Goal: Transaction & Acquisition: Purchase product/service

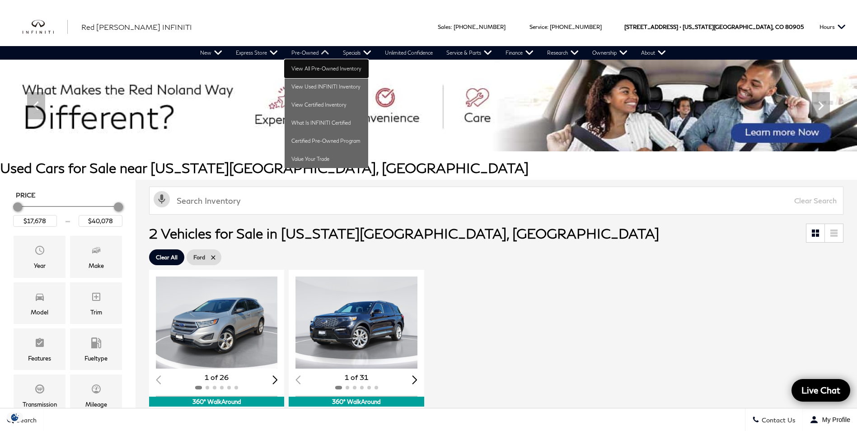
click at [316, 66] on link "View All Pre-Owned Inventory" at bounding box center [326, 69] width 84 height 18
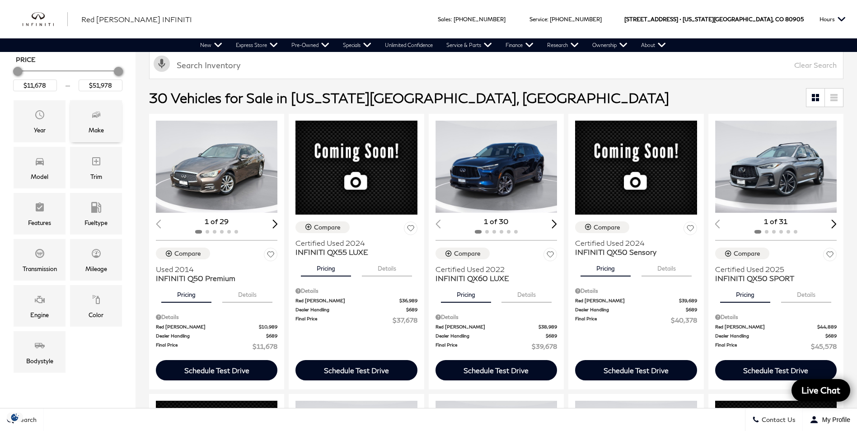
click at [109, 116] on div "Make" at bounding box center [96, 121] width 52 height 42
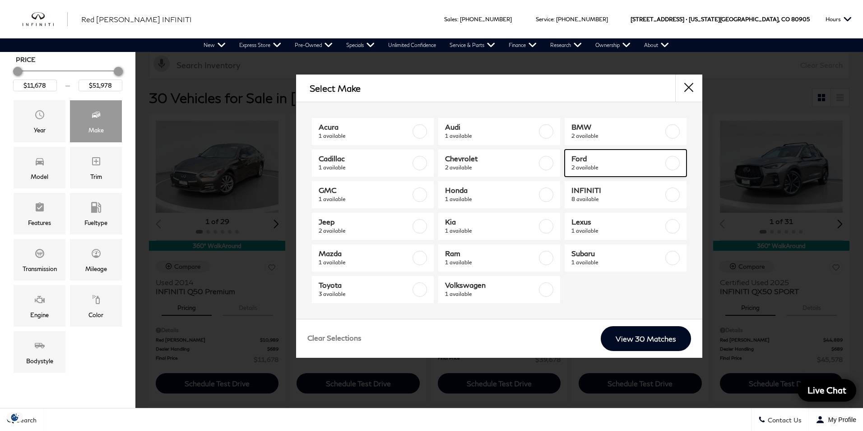
click at [635, 166] on span "2 available" at bounding box center [618, 167] width 92 height 9
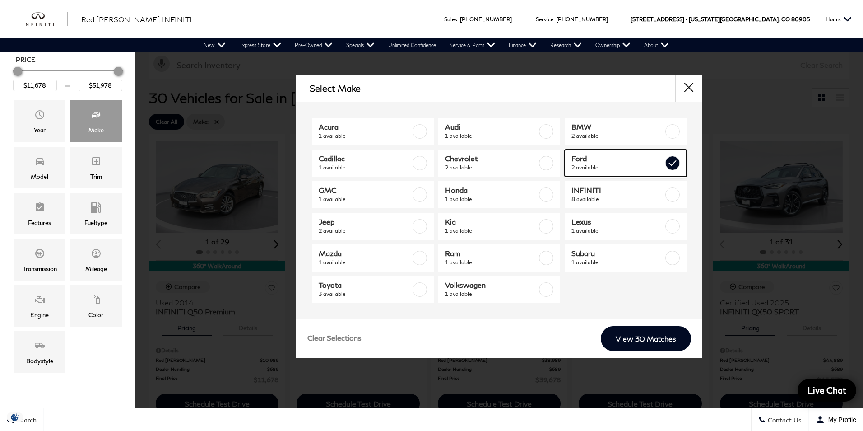
type input "$17,678"
type input "$40,078"
checkbox input "true"
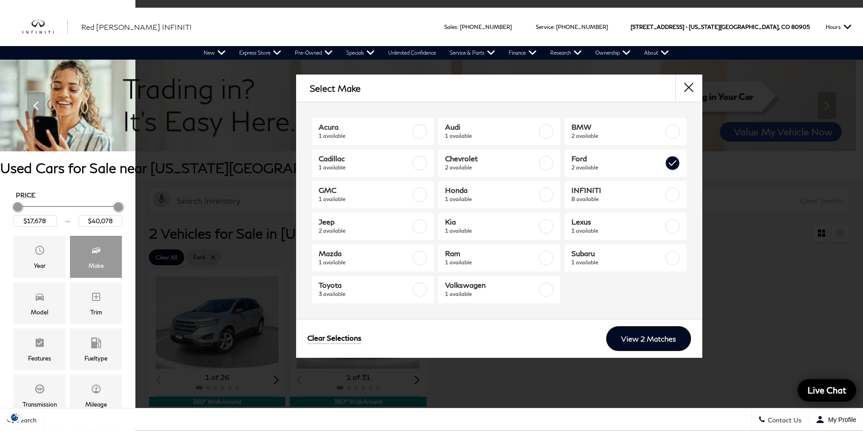
click at [650, 338] on link "View 2 Matches" at bounding box center [648, 338] width 85 height 25
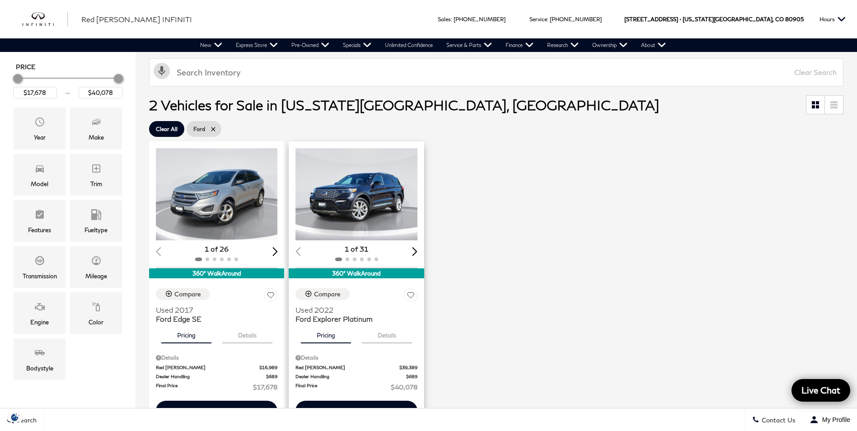
scroll to position [135, 0]
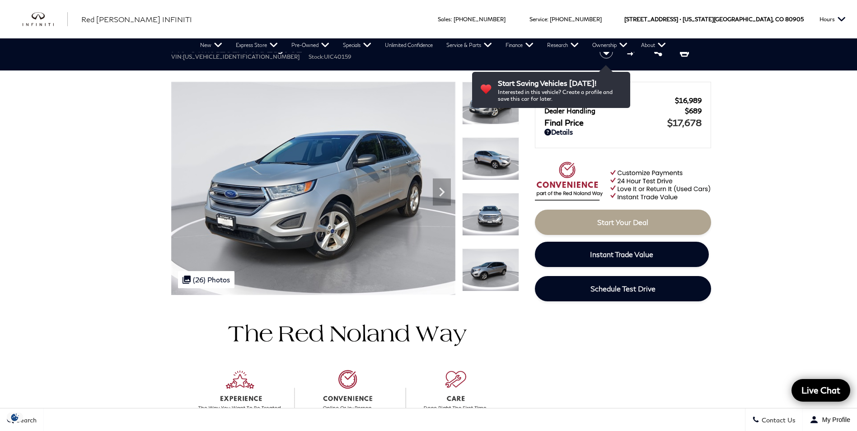
click at [226, 55] on span "[US_VEHICLE_IDENTIFICATION_NUMBER]" at bounding box center [241, 56] width 116 height 7
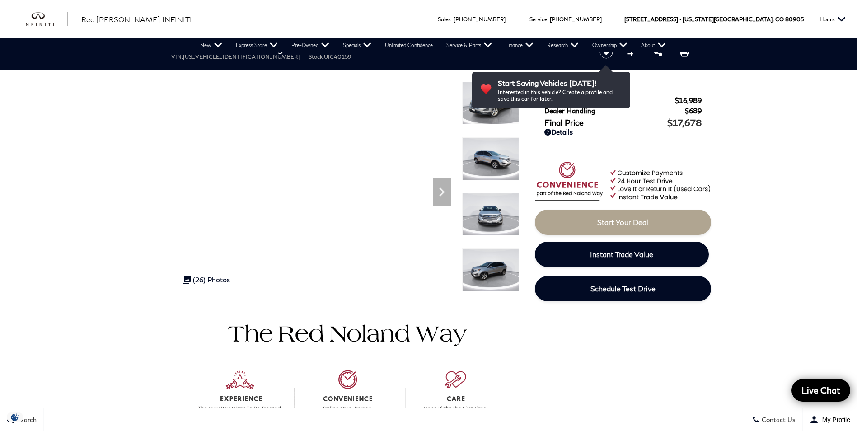
click at [226, 56] on span "[US_VEHICLE_IDENTIFICATION_NUMBER]" at bounding box center [241, 56] width 116 height 7
click at [226, 56] on span "2FMPK4G94HBC40159" at bounding box center [241, 56] width 116 height 7
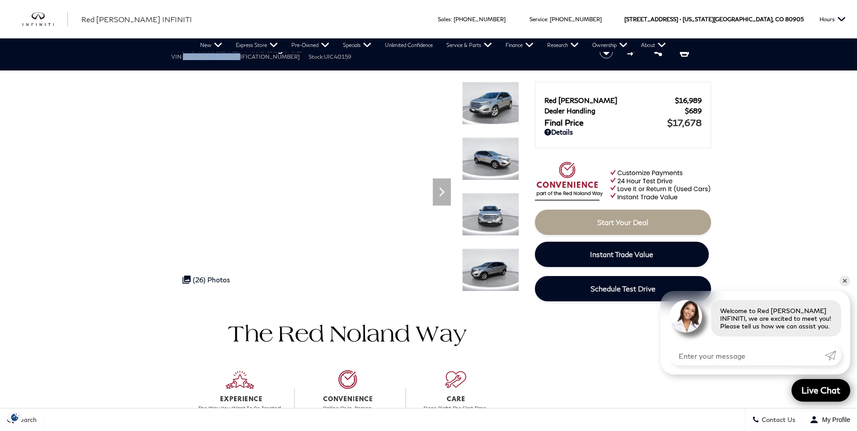
copy span "2FMPK4G94HBC40159"
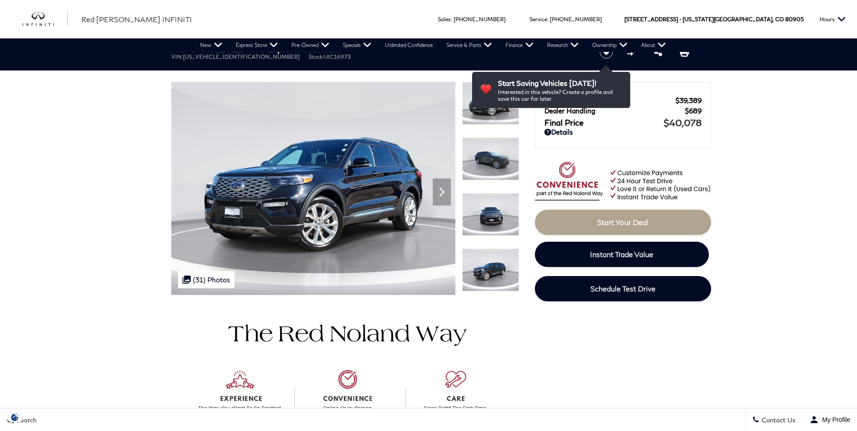
click at [232, 58] on span "1FM5K8HC2NGC16973" at bounding box center [241, 56] width 116 height 7
click at [229, 56] on span "1FM5K8HC2NGC16973" at bounding box center [241, 56] width 116 height 7
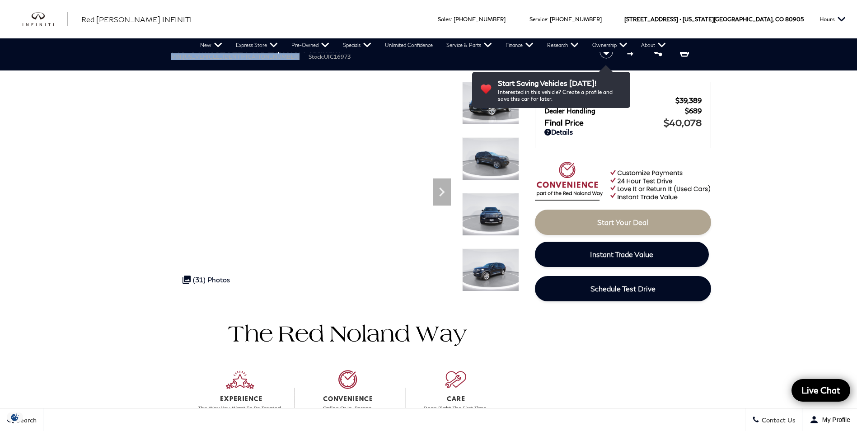
click at [229, 56] on span "1FM5K8HC2NGC16973" at bounding box center [241, 56] width 116 height 7
drag, startPoint x: 229, startPoint y: 56, endPoint x: 178, endPoint y: 67, distance: 52.7
click at [178, 67] on header "Pre-Owned 2022 Ford Explorer Platinum VIN: 1FM5K8HC2NGC16973 Stock: UIC16973 St…" at bounding box center [428, 54] width 857 height 34
click at [185, 67] on header "Pre-Owned 2022 Ford Explorer Platinum VIN: 1FM5K8HC2NGC16973 Stock: UIC16973 St…" at bounding box center [428, 54] width 857 height 34
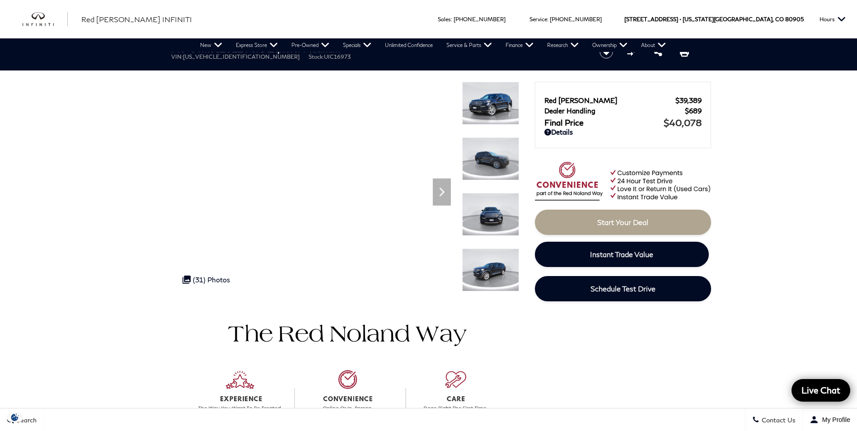
click at [214, 58] on span "1FM5K8HC2NGC16973" at bounding box center [241, 56] width 116 height 7
copy span "1FM5K8HC2NGC16973"
